Goal: Find specific page/section: Find specific page/section

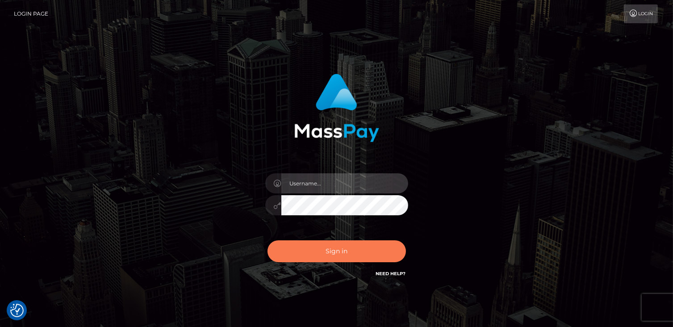
type input "catalinad"
drag, startPoint x: 336, startPoint y: 256, endPoint x: 172, endPoint y: 239, distance: 164.2
click at [336, 256] on button "Sign in" at bounding box center [336, 251] width 138 height 22
type input "catalinad"
click at [338, 248] on button "Sign in" at bounding box center [336, 251] width 138 height 22
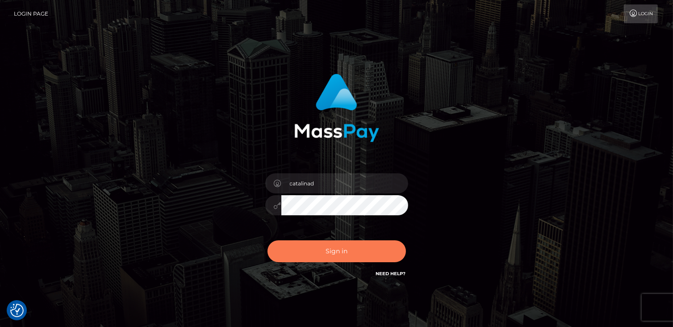
click at [353, 254] on button "Sign in" at bounding box center [336, 251] width 138 height 22
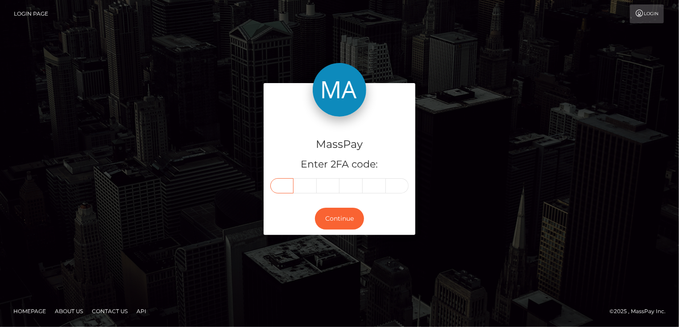
click at [285, 186] on input "text" at bounding box center [281, 185] width 23 height 15
type input "1"
type input "9"
type input "0"
type input "2"
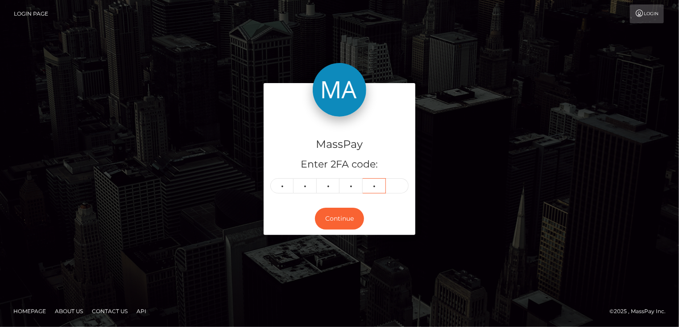
type input "9"
type input "5"
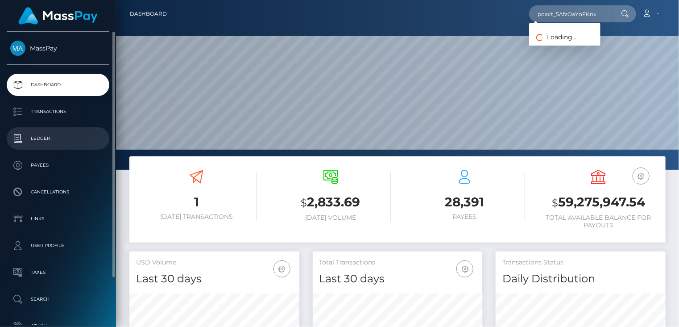
scroll to position [158, 170]
type input "poact_5AfzOaYnFKnx"
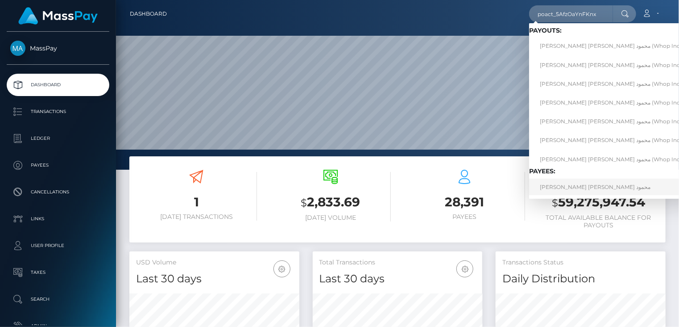
click at [568, 193] on link "مصطفى جمال عبد الظاهر محمود" at bounding box center [613, 187] width 168 height 17
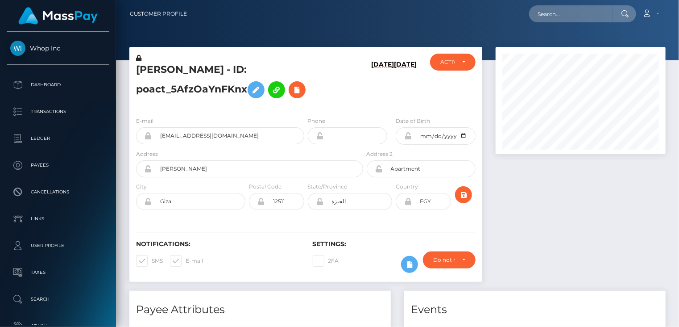
scroll to position [107, 170]
click at [220, 90] on h5 "[PERSON_NAME] - ID: poact_5AfzOaYnFKnx" at bounding box center [247, 83] width 222 height 40
copy h5 "poact_5AfzOaYnFKnx"
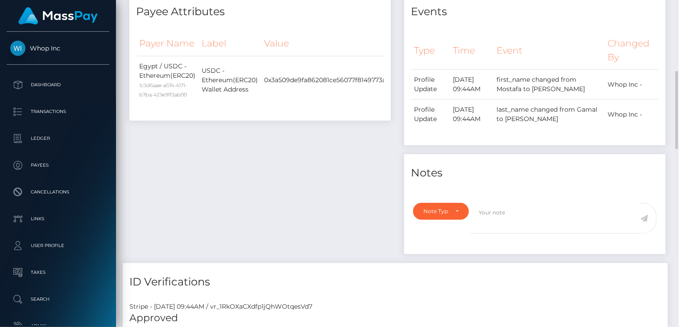
scroll to position [0, 0]
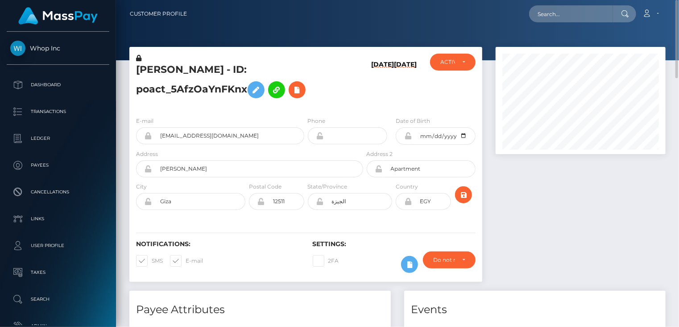
click at [192, 70] on h5 "مصطفى جمال عبد الظاهر محمود - ID: poact_5AfzOaYnFKnx" at bounding box center [247, 83] width 222 height 40
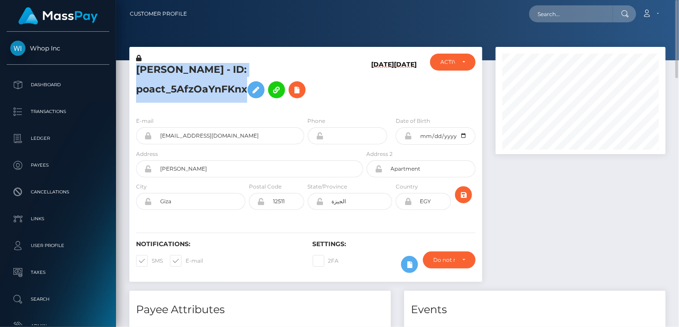
click at [192, 70] on h5 "مصطفى جمال عبد الظاهر محمود - ID: poact_5AfzOaYnFKnx" at bounding box center [247, 83] width 222 height 40
copy h5 "مصطفى جمال عبد الظاهر محمود - ID: poact_5AfzOaYnFKnx"
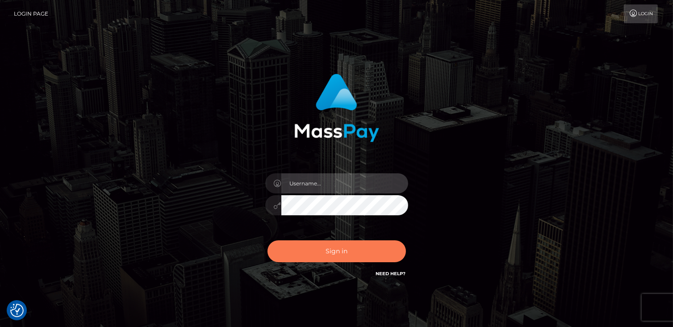
type input "catalinad"
click at [336, 253] on button "Sign in" at bounding box center [336, 251] width 138 height 22
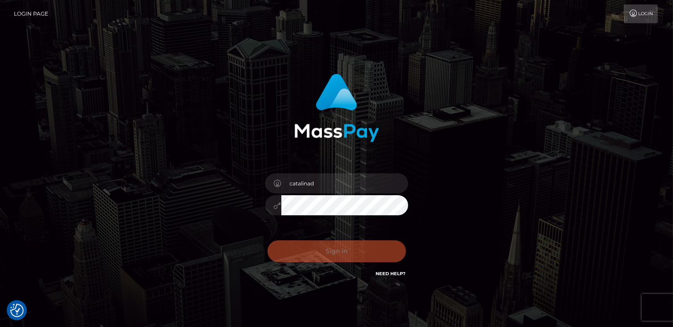
checkbox input "true"
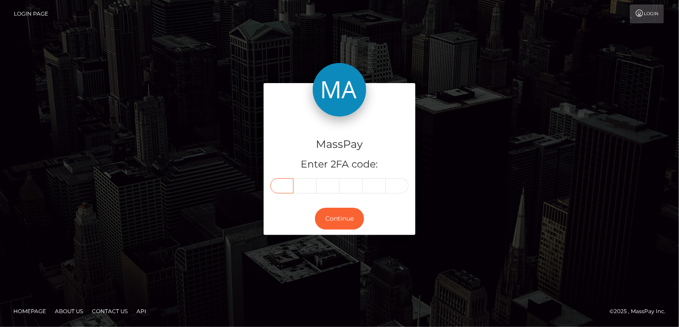
click at [286, 184] on input "text" at bounding box center [281, 185] width 23 height 15
type input "8"
type input "5"
type input "2"
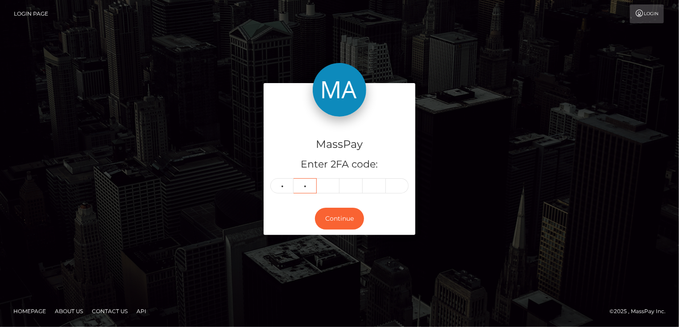
type input "6"
type input "9"
type input "5"
type input "2"
type input "4"
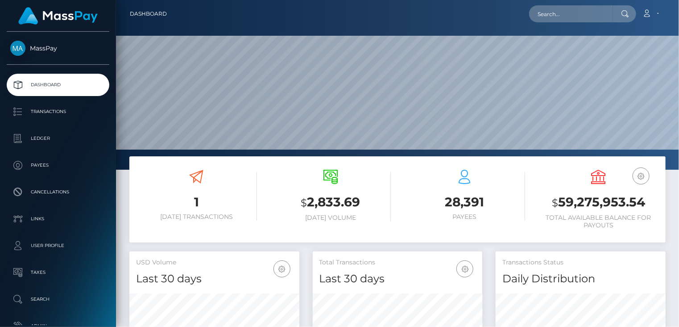
scroll to position [158, 170]
click at [541, 13] on input "text" at bounding box center [571, 13] width 84 height 17
paste input "[EMAIL_ADDRESS][DOMAIN_NAME]"
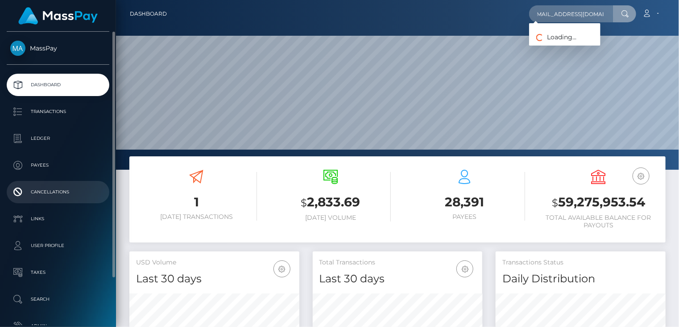
scroll to position [0, 0]
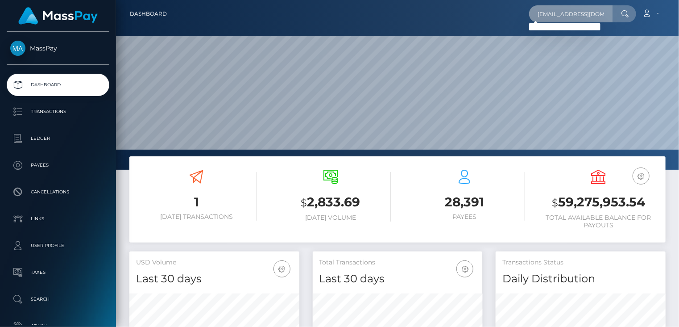
click at [589, 12] on input "jack8frechette@gmail.com" at bounding box center [571, 13] width 84 height 17
drag, startPoint x: 539, startPoint y: 13, endPoint x: 606, endPoint y: 19, distance: 67.2
click at [606, 19] on input "jack8frechette@gmail.com" at bounding box center [571, 13] width 84 height 17
paste input "poact_0AIX1ddj427t"
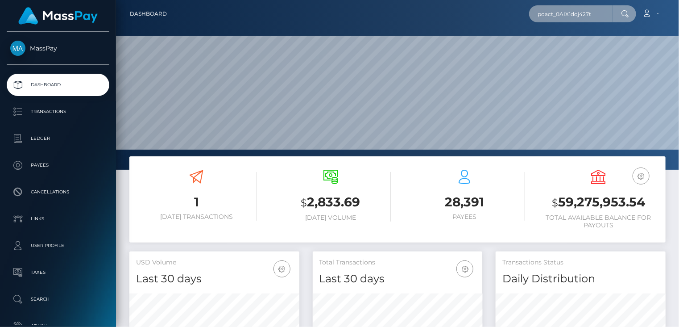
scroll to position [0, 0]
type input "poact_0AIX1ddj427t"
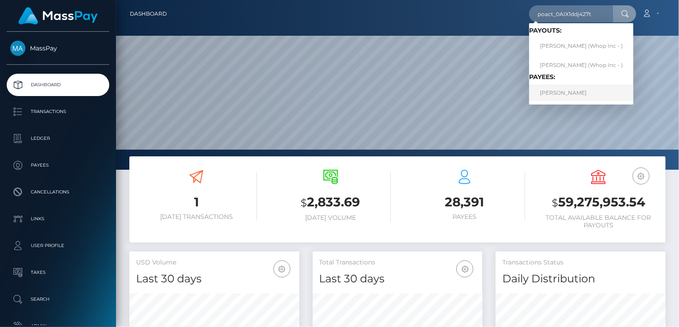
click at [575, 96] on link "MOHAMED EL AMINE SAOUCHA" at bounding box center [581, 92] width 104 height 17
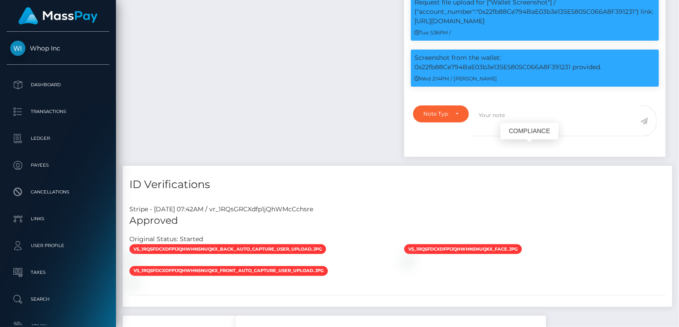
scroll to position [107, 170]
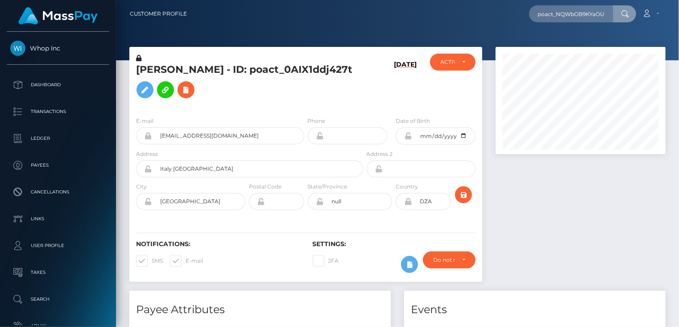
scroll to position [0, 0]
type input "poact_NQWbOB9KYaOU"
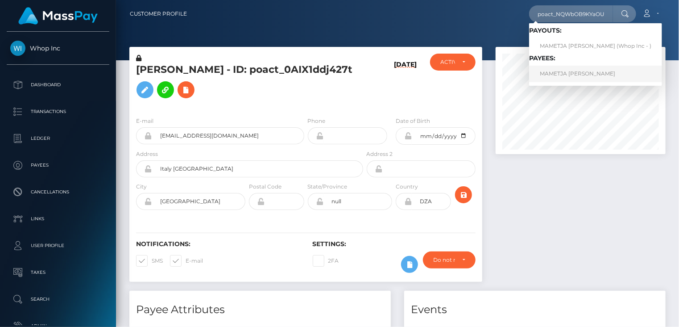
scroll to position [0, 0]
click at [556, 75] on link "MAMETJA ISAAC SITHOLE" at bounding box center [595, 74] width 133 height 17
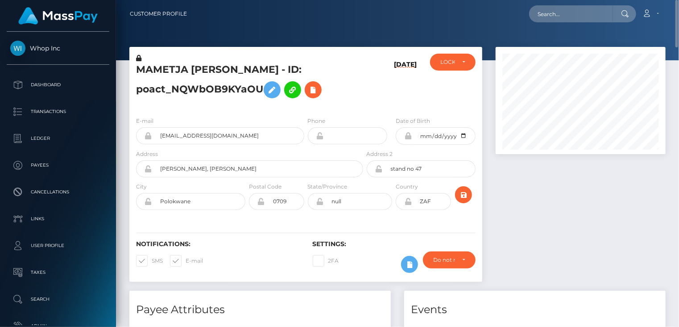
click at [196, 61] on div "MAMETJA [PERSON_NAME] - ID: poact_NQWbOB9KYaOU" at bounding box center [247, 82] width 236 height 56
click at [196, 63] on h5 "MAMETJA [PERSON_NAME] - ID: poact_NQWbOB9KYaOU" at bounding box center [247, 83] width 222 height 40
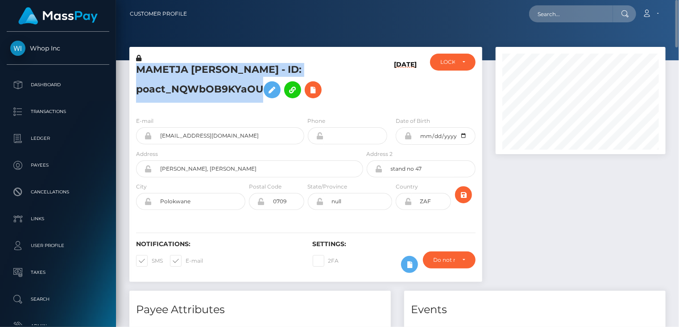
click at [196, 63] on h5 "MAMETJA [PERSON_NAME] - ID: poact_NQWbOB9KYaOU" at bounding box center [247, 83] width 222 height 40
copy h5 "MAMETJA [PERSON_NAME] - ID: poact_NQWbOB9KYaOU"
